Goal: Task Accomplishment & Management: Manage account settings

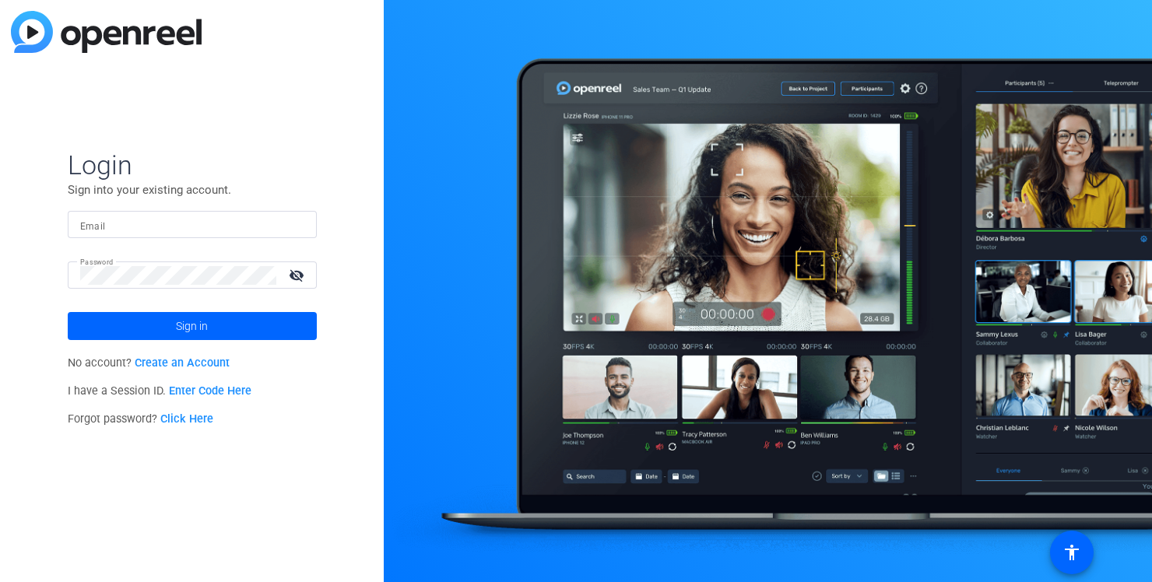
click at [187, 223] on input "Email" at bounding box center [192, 225] width 224 height 19
type input "[PERSON_NAME][EMAIL_ADDRESS][DOMAIN_NAME]"
click at [161, 327] on span at bounding box center [192, 326] width 249 height 37
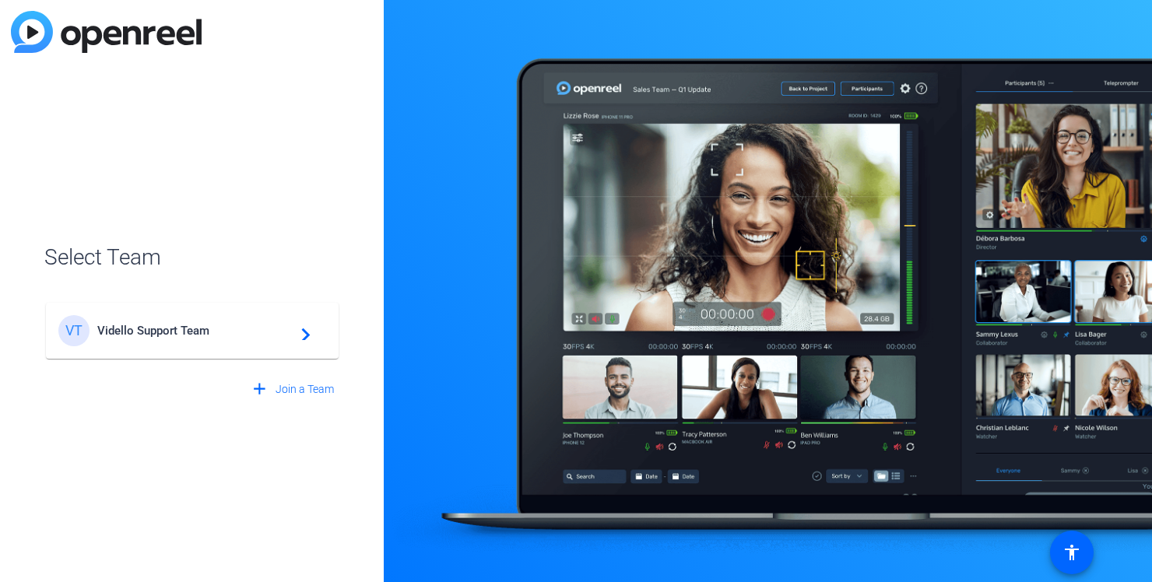
click at [139, 328] on span "Vidello Support Team" at bounding box center [194, 331] width 195 height 14
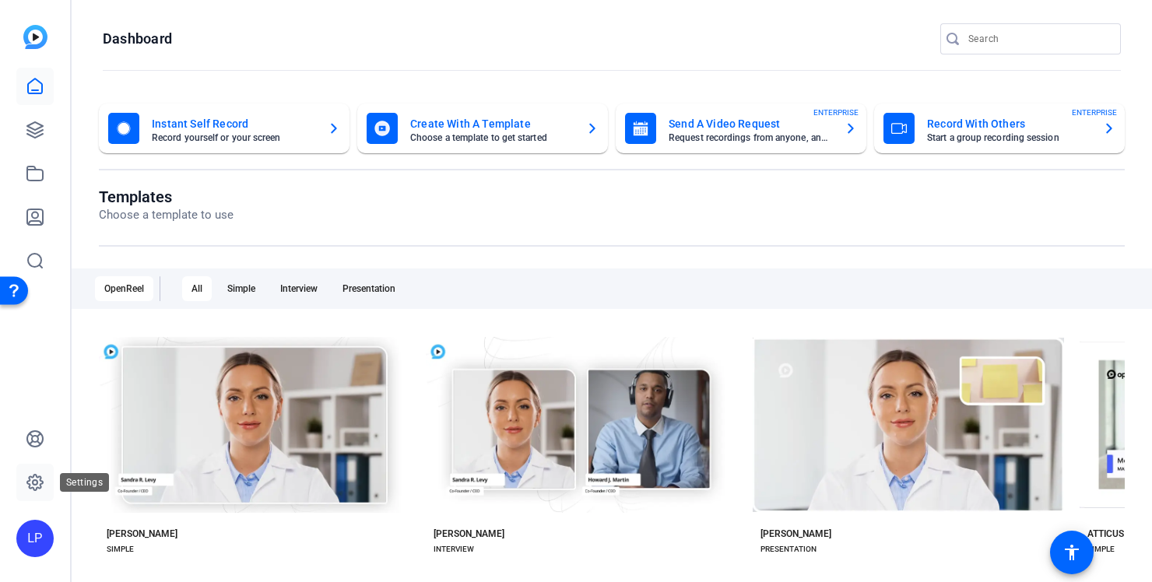
click at [28, 477] on icon at bounding box center [35, 482] width 19 height 19
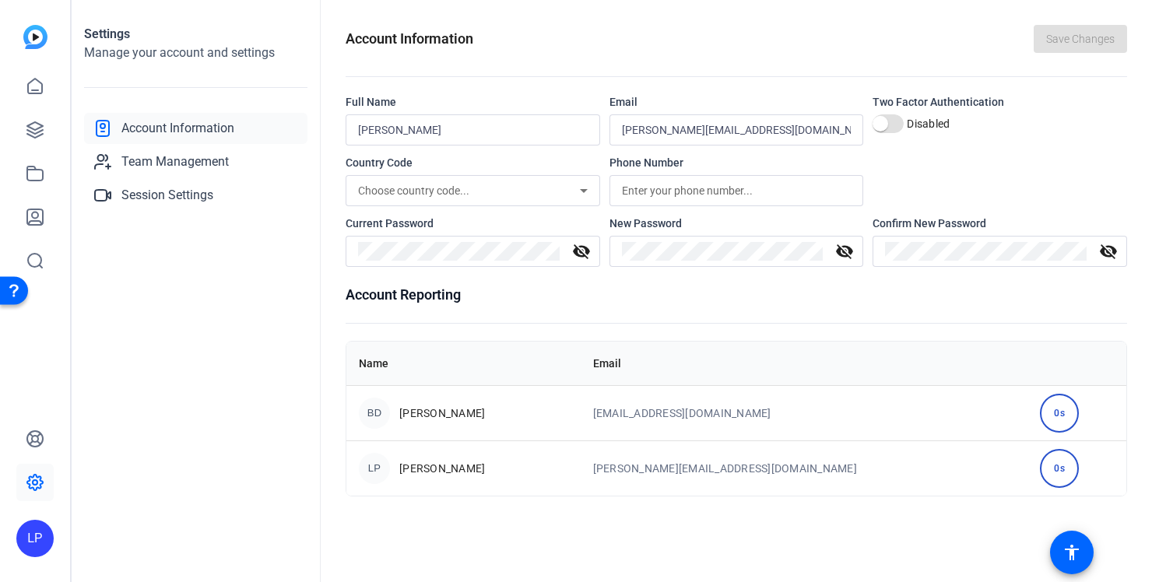
click at [578, 192] on icon at bounding box center [584, 190] width 19 height 19
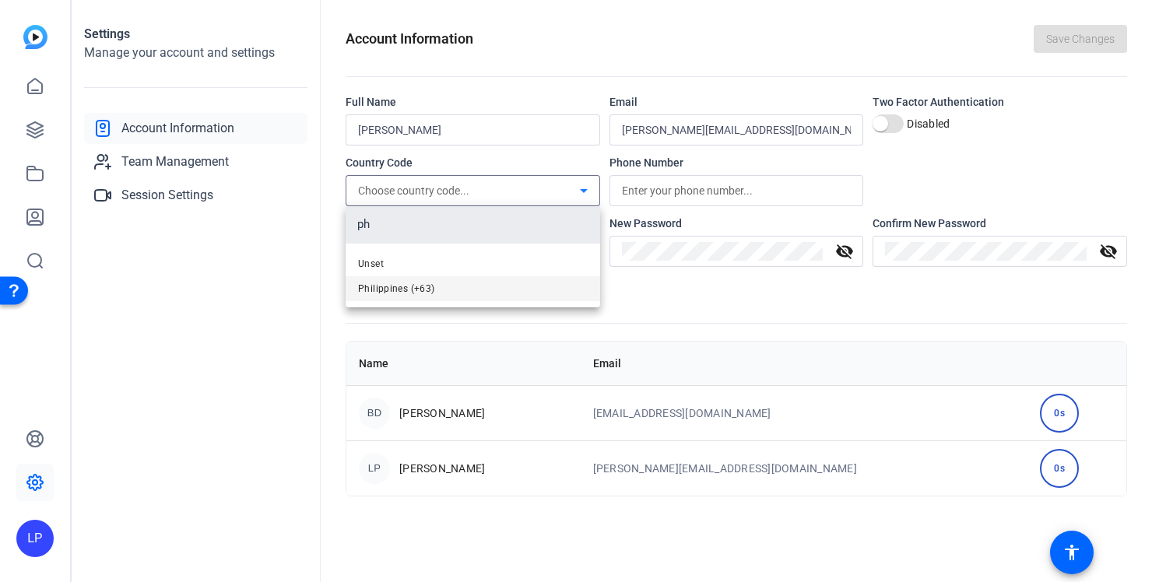
type input "ph"
click at [436, 290] on mat-option "Philippines (+63)" at bounding box center [473, 288] width 255 height 25
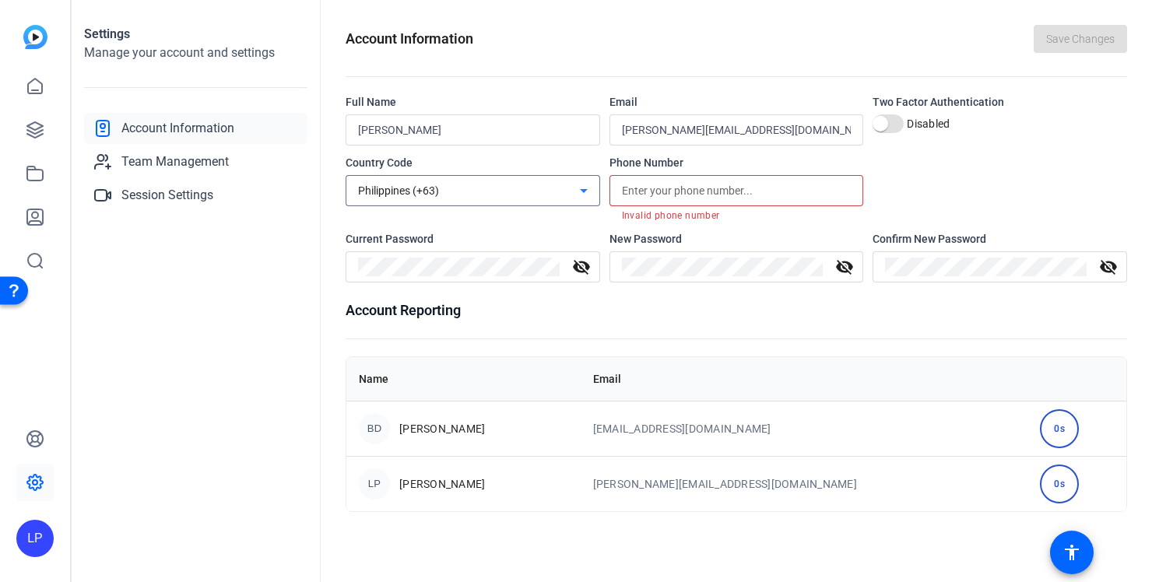
click at [667, 186] on input "text" at bounding box center [737, 190] width 230 height 19
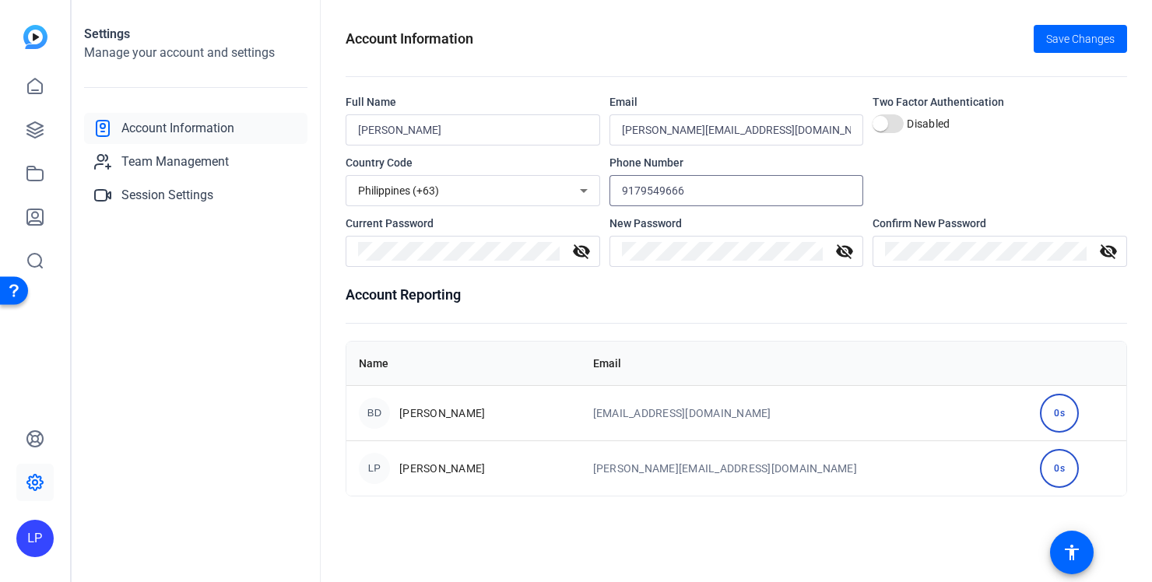
type input "9179549666"
click at [518, 311] on div "Account Reporting Name Email BD [PERSON_NAME] [EMAIL_ADDRESS][DOMAIN_NAME] 0s L…" at bounding box center [737, 390] width 782 height 213
click at [1091, 38] on span "Save Changes" at bounding box center [1080, 39] width 69 height 16
click at [188, 169] on span "Team Management" at bounding box center [174, 162] width 107 height 19
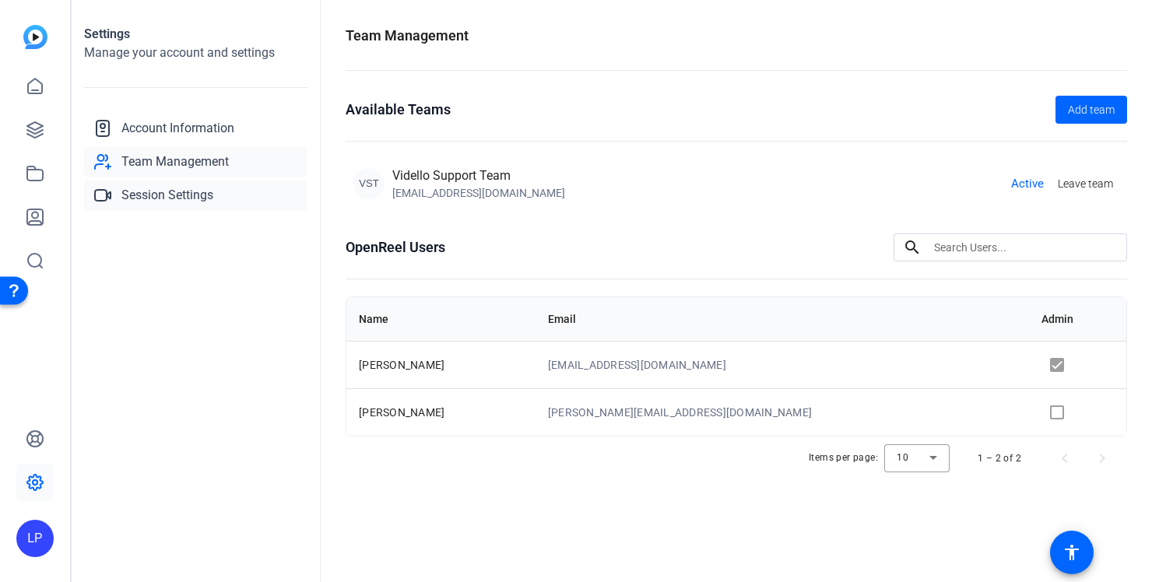
click at [188, 186] on span "Session Settings" at bounding box center [167, 195] width 92 height 19
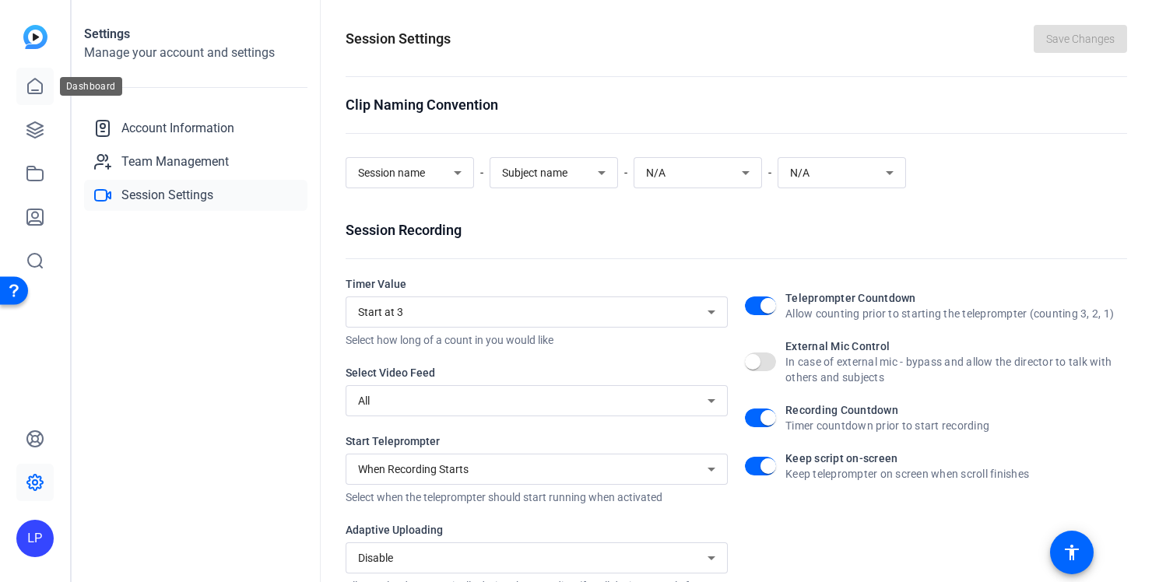
click at [35, 83] on icon at bounding box center [35, 86] width 19 height 19
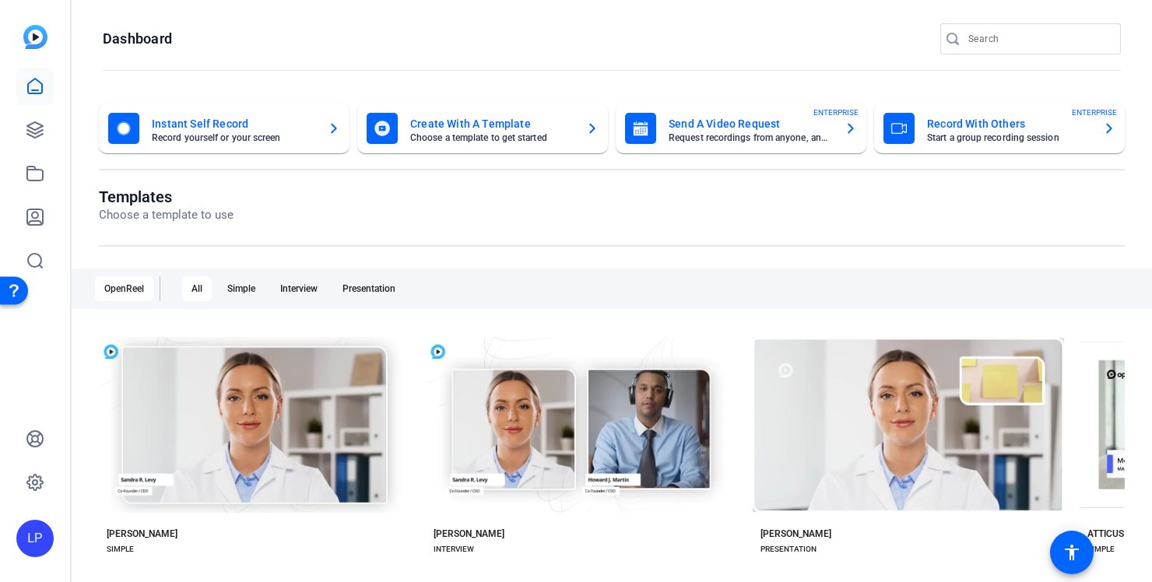
click at [482, 137] on mat-card-subtitle "Choose a template to get started" at bounding box center [492, 137] width 164 height 9
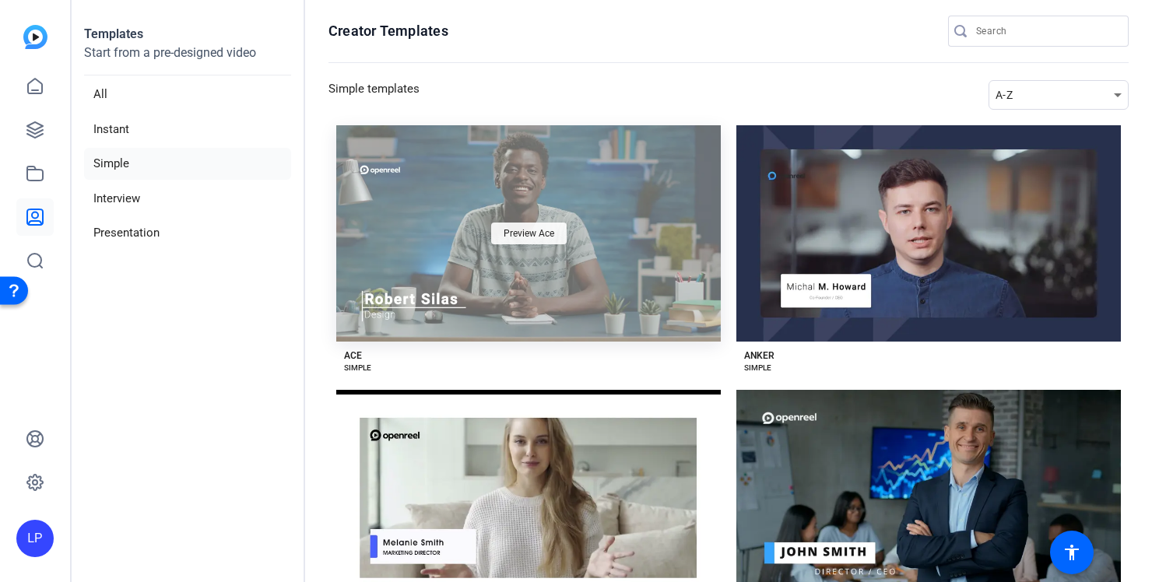
click at [532, 235] on span "Preview Ace" at bounding box center [529, 233] width 51 height 9
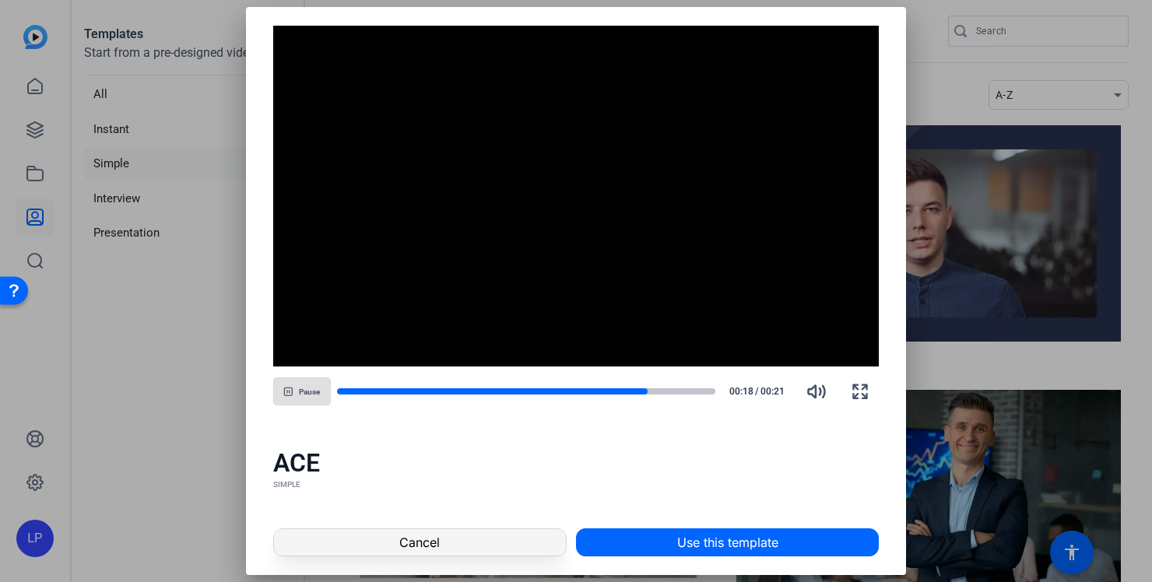
click at [456, 541] on span at bounding box center [420, 542] width 292 height 37
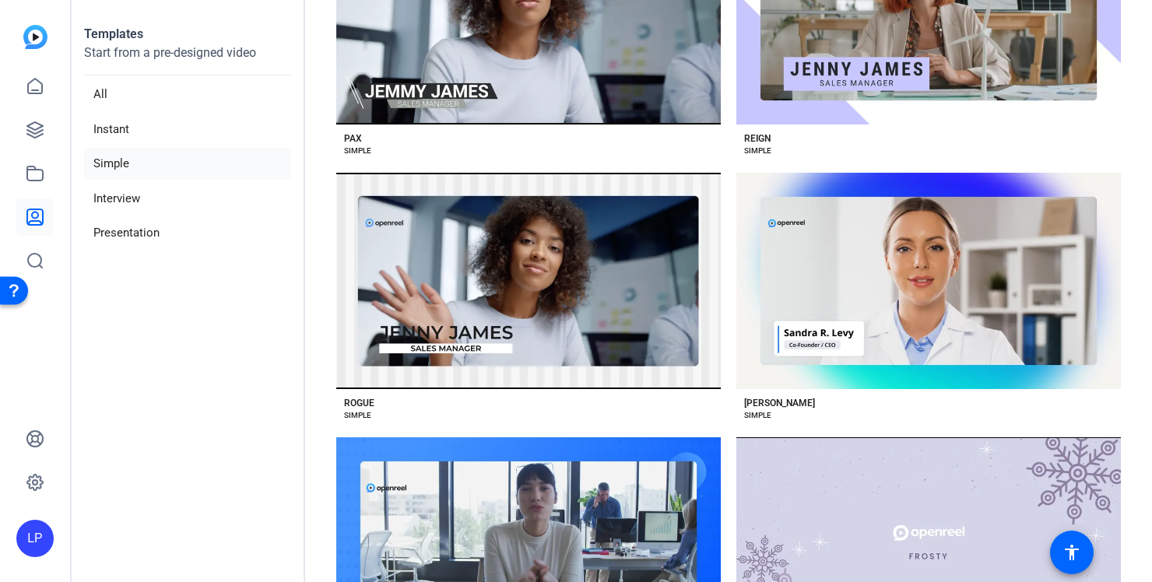
scroll to position [2481, 0]
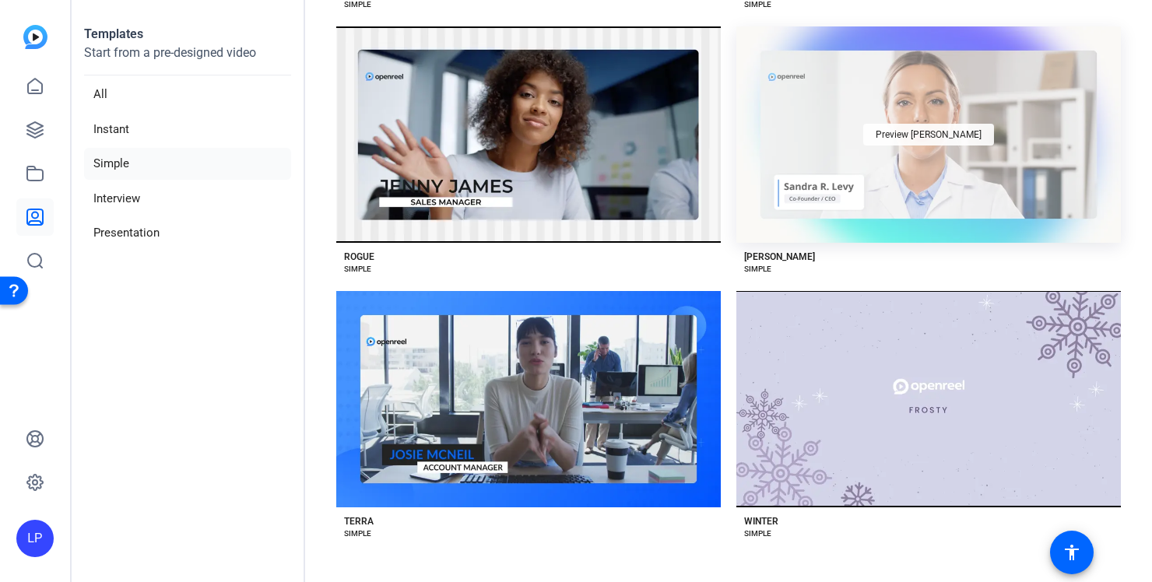
click at [893, 124] on div "Preview [PERSON_NAME]" at bounding box center [928, 135] width 131 height 22
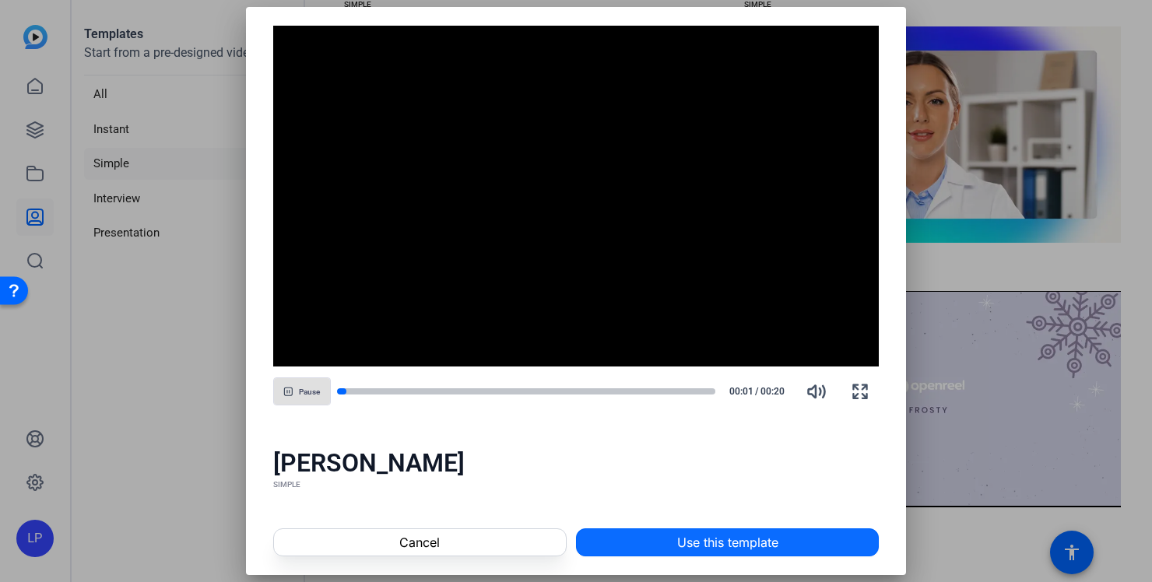
click at [697, 540] on span "Use this template" at bounding box center [727, 542] width 101 height 19
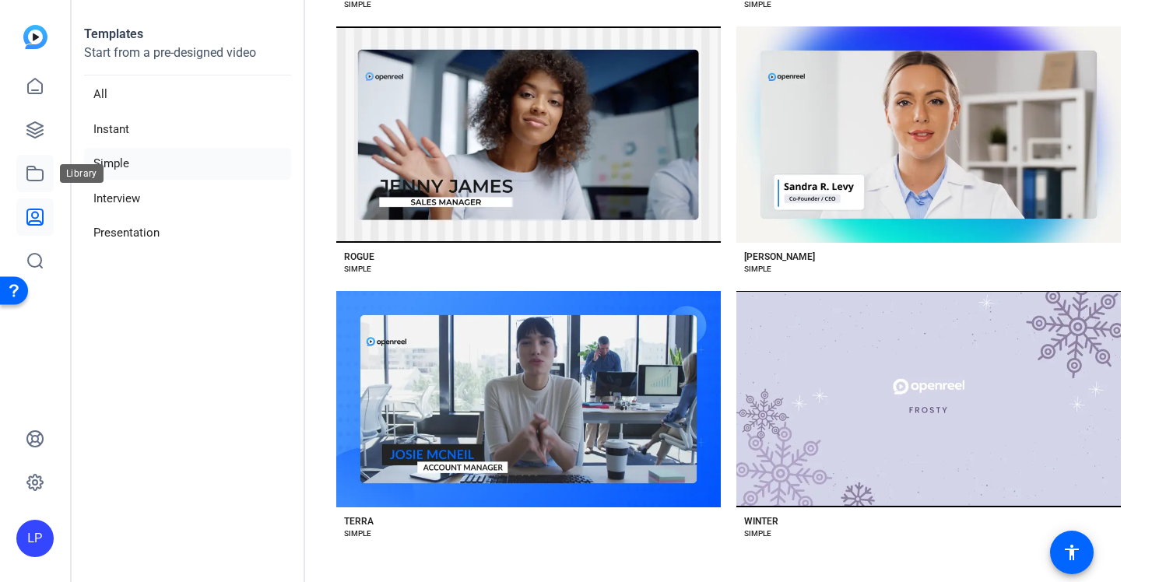
click at [45, 168] on link at bounding box center [34, 173] width 37 height 37
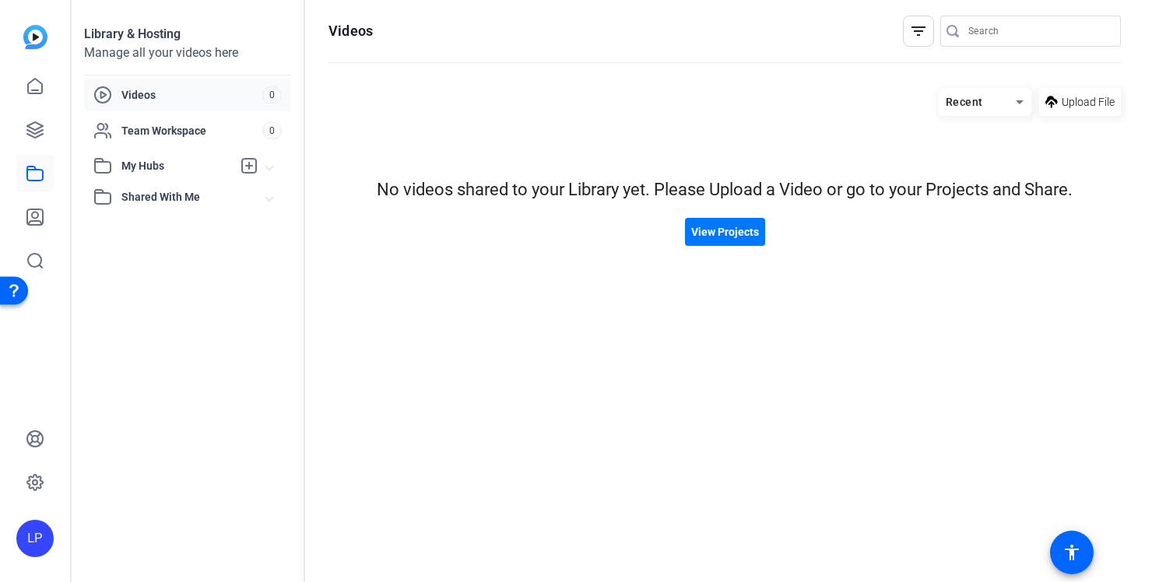
click at [145, 93] on span "Videos" at bounding box center [191, 95] width 141 height 16
